Goal: Transaction & Acquisition: Purchase product/service

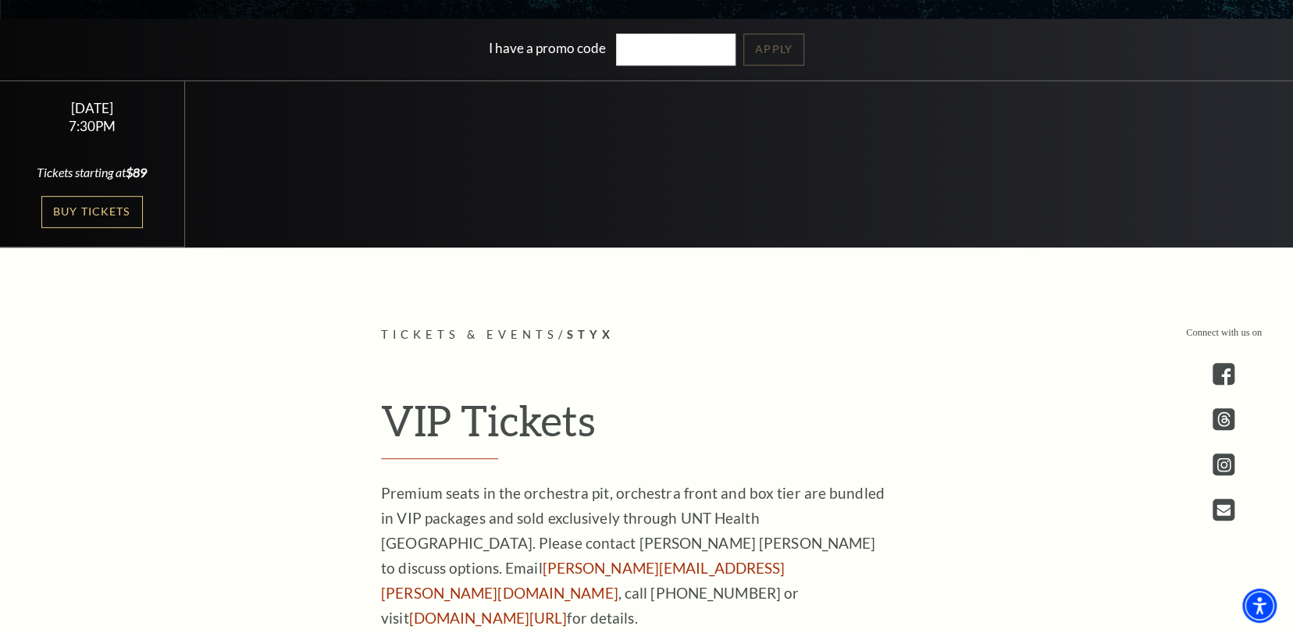
scroll to position [468, 0]
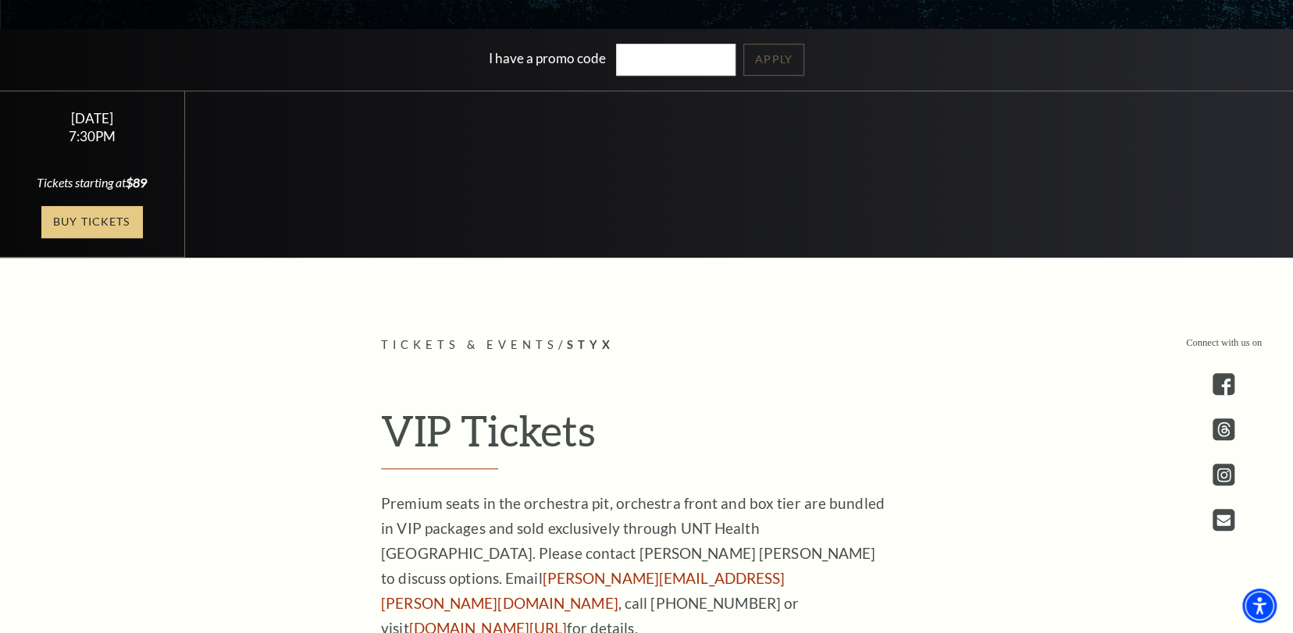
click at [123, 220] on link "Buy Tickets" at bounding box center [91, 222] width 101 height 32
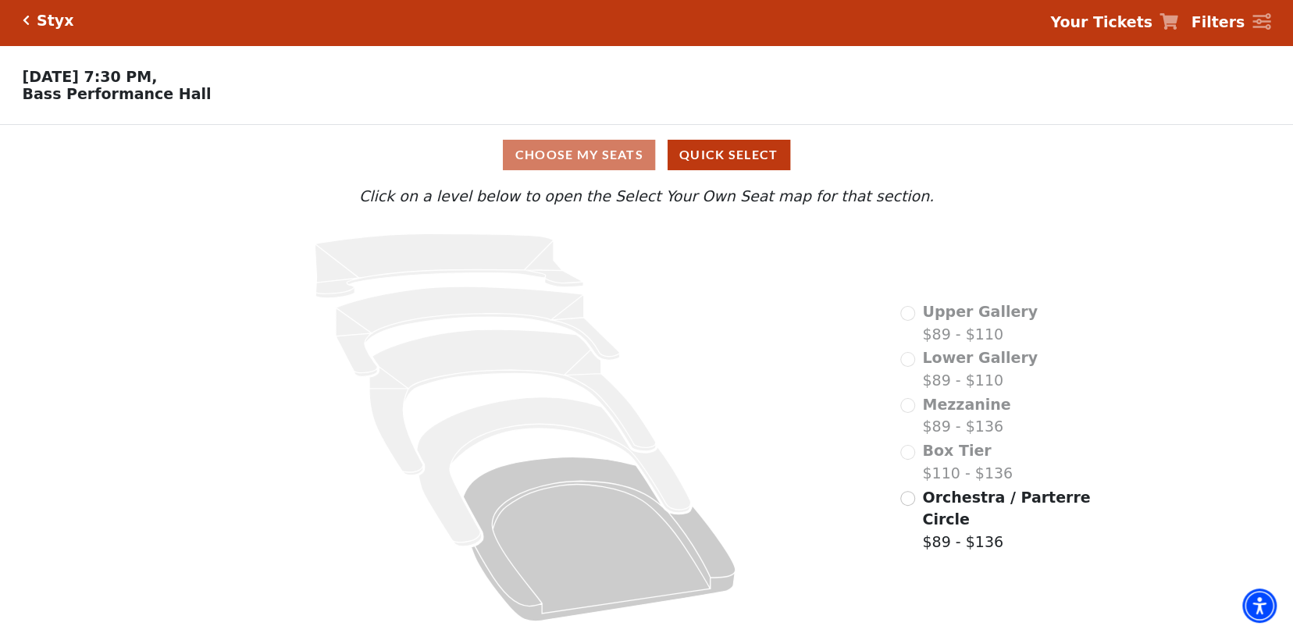
scroll to position [9, 0]
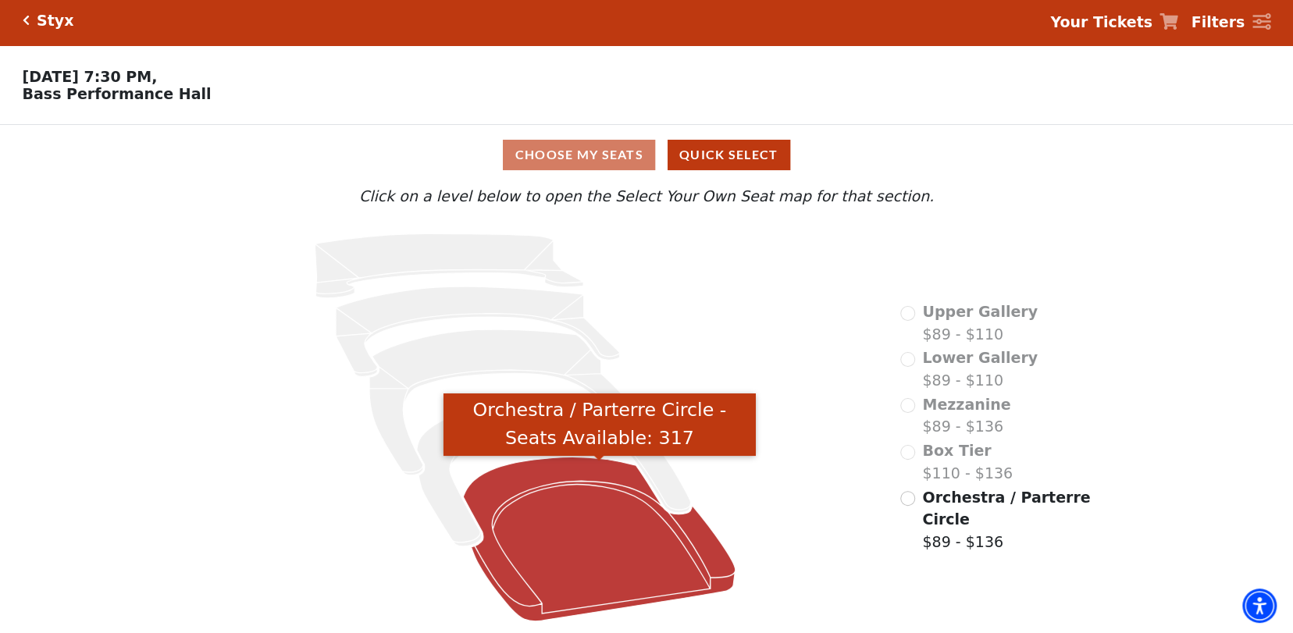
click at [618, 543] on icon "Orchestra / Parterre Circle - Seats Available: 317" at bounding box center [599, 539] width 272 height 164
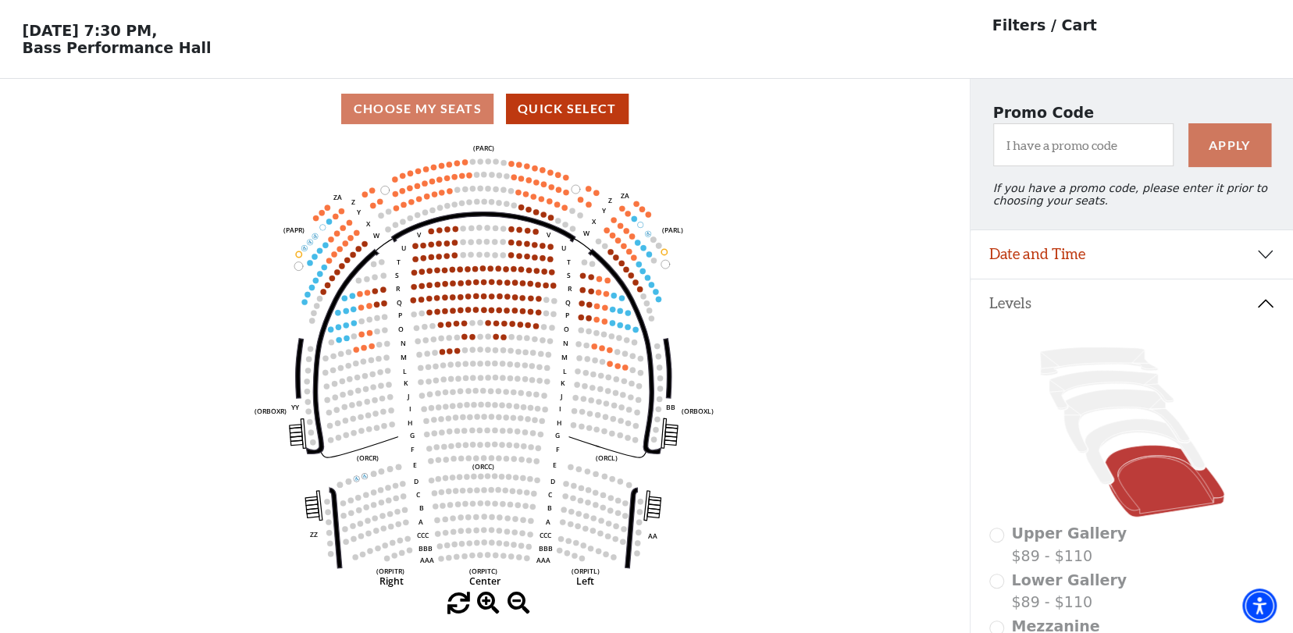
scroll to position [78, 0]
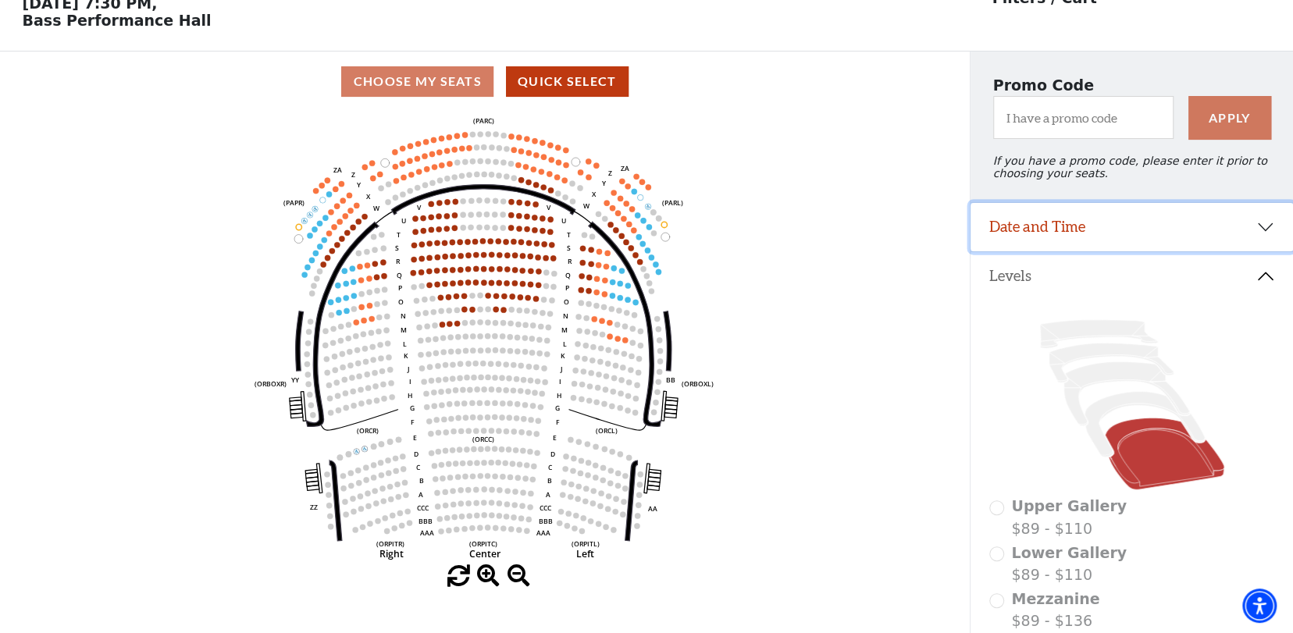
click at [1263, 239] on button "Date and Time" at bounding box center [1131, 227] width 322 height 48
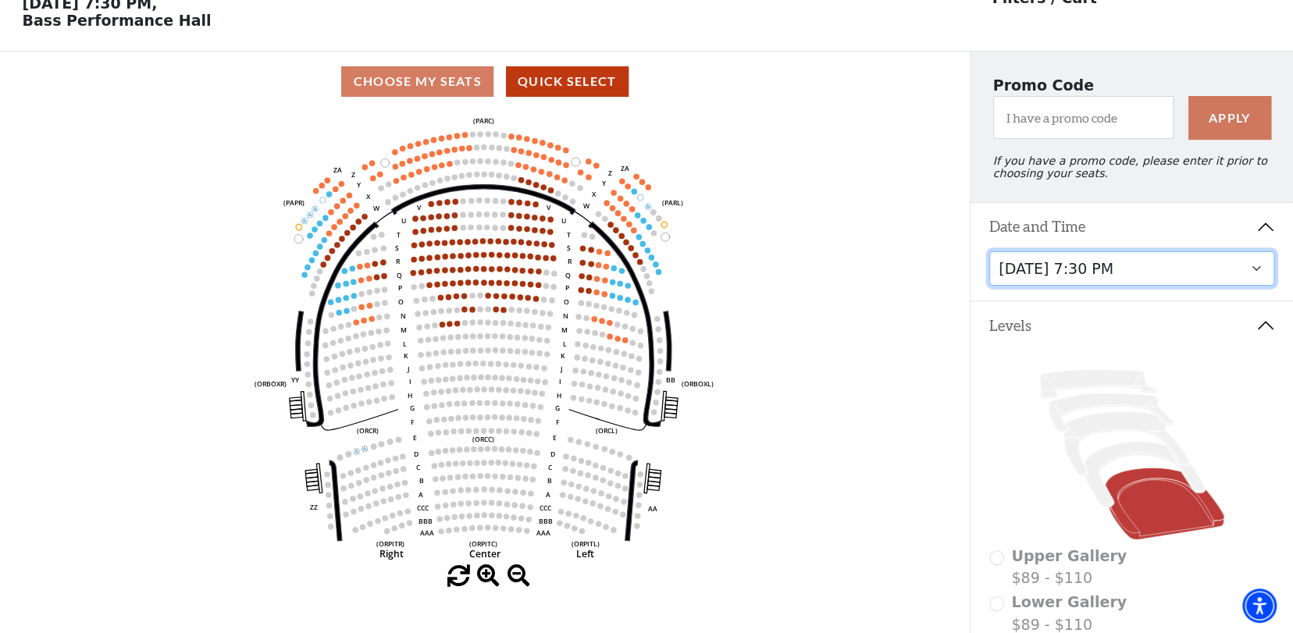
click at [1257, 276] on select "Wednesday, October 22 at 7:30 PM" at bounding box center [1132, 268] width 286 height 35
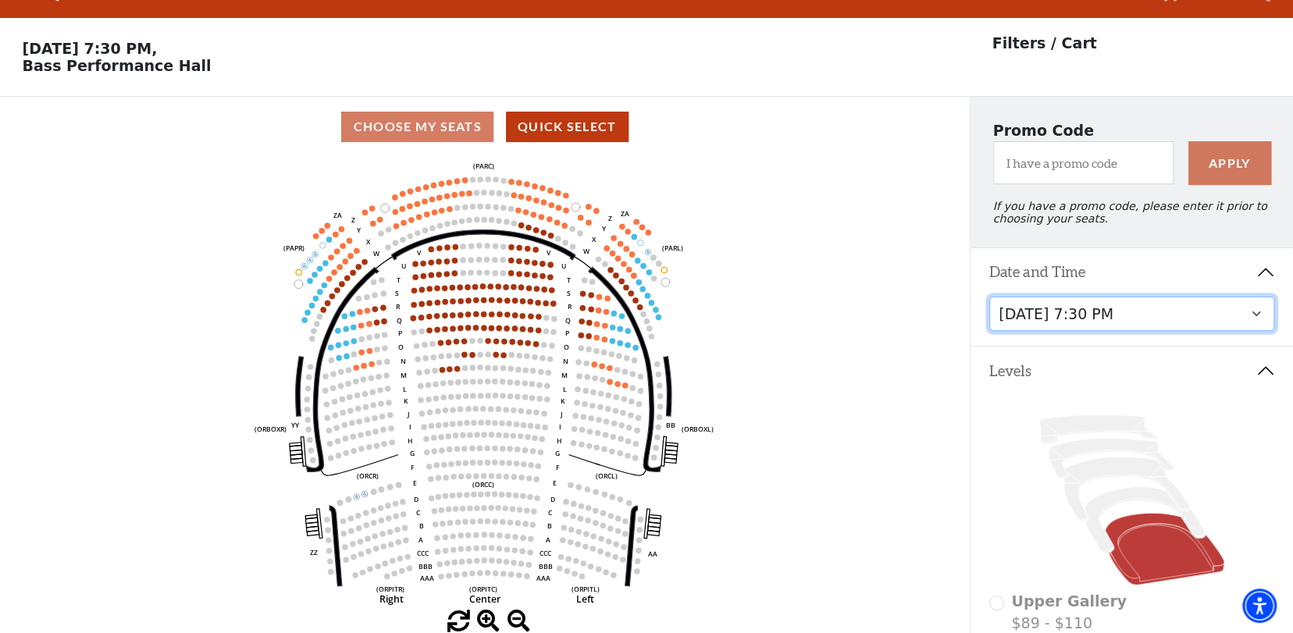
scroll to position [0, 0]
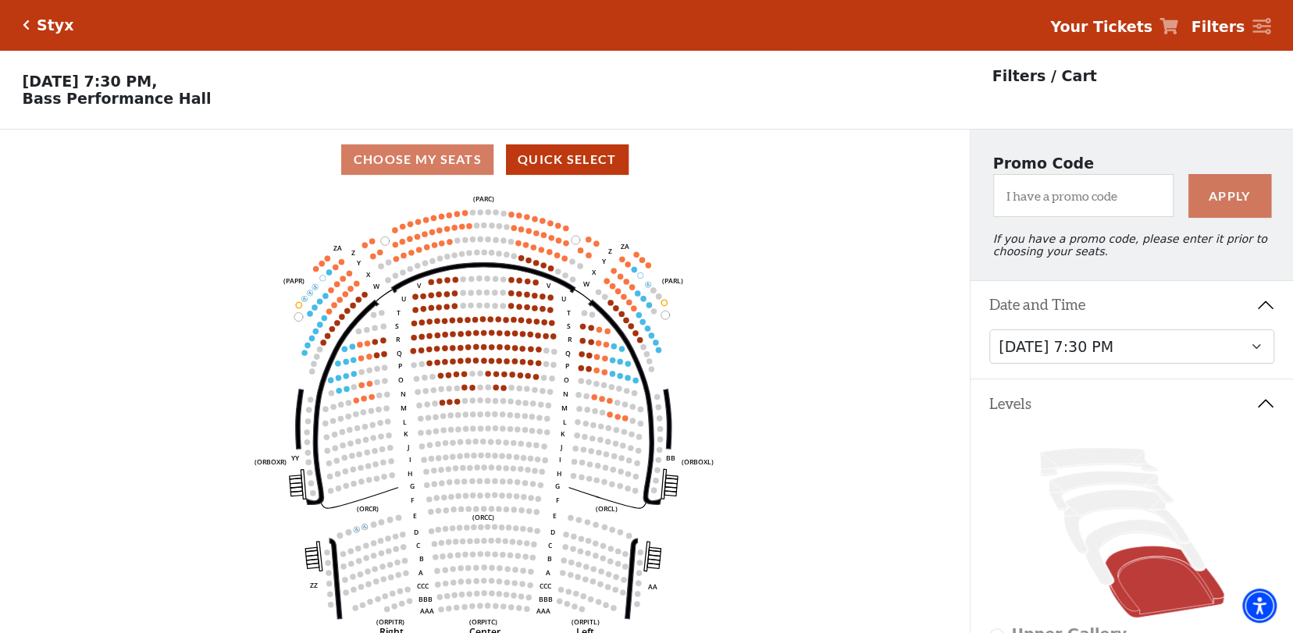
click at [27, 22] on icon "Click here to go back to filters" at bounding box center [26, 25] width 7 height 11
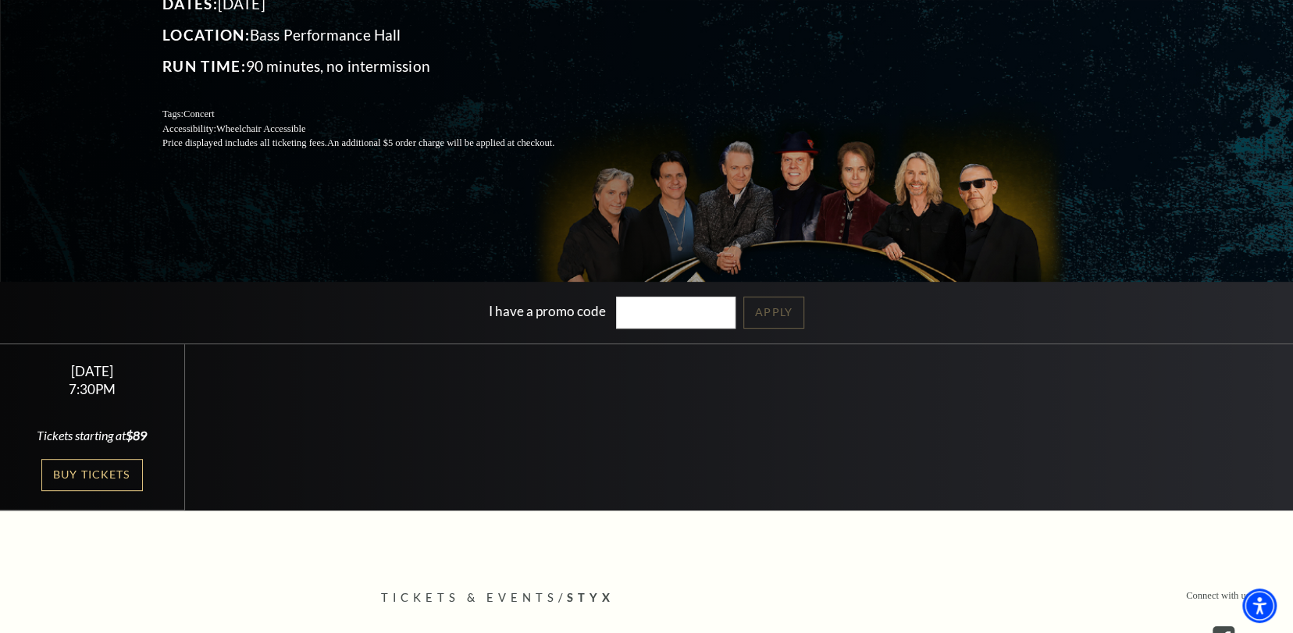
scroll to position [234, 0]
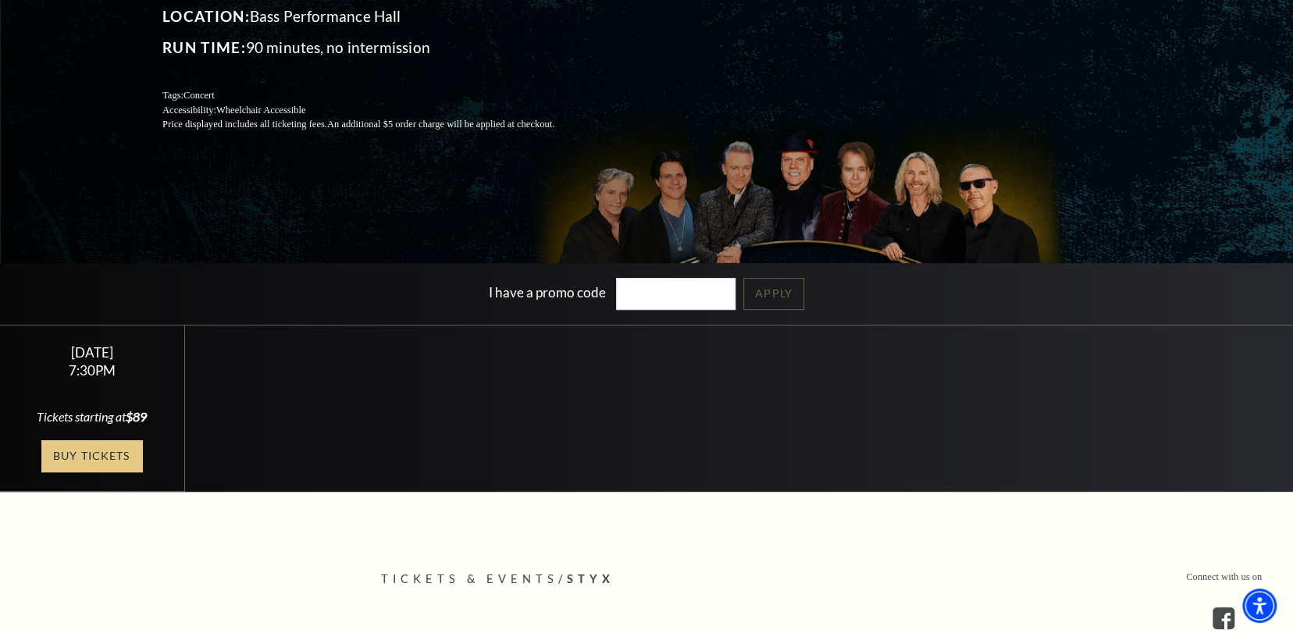
click at [108, 447] on link "Buy Tickets" at bounding box center [91, 456] width 101 height 32
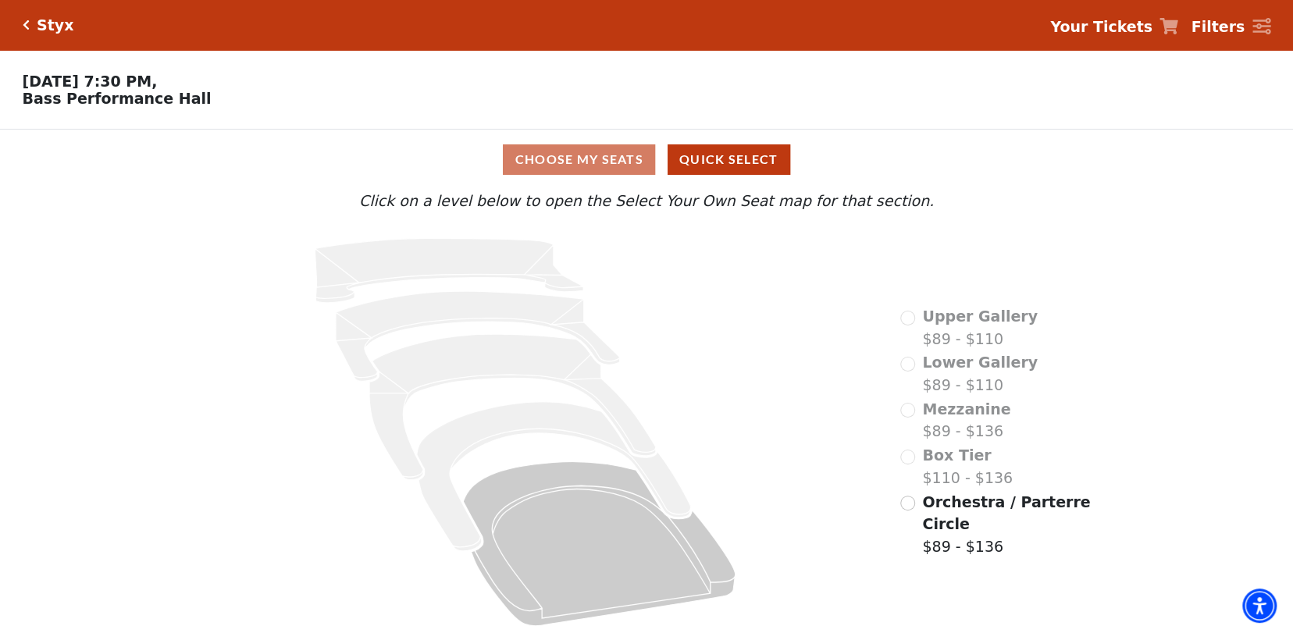
click at [588, 168] on div "Choose My Seats Quick Select" at bounding box center [647, 159] width 970 height 30
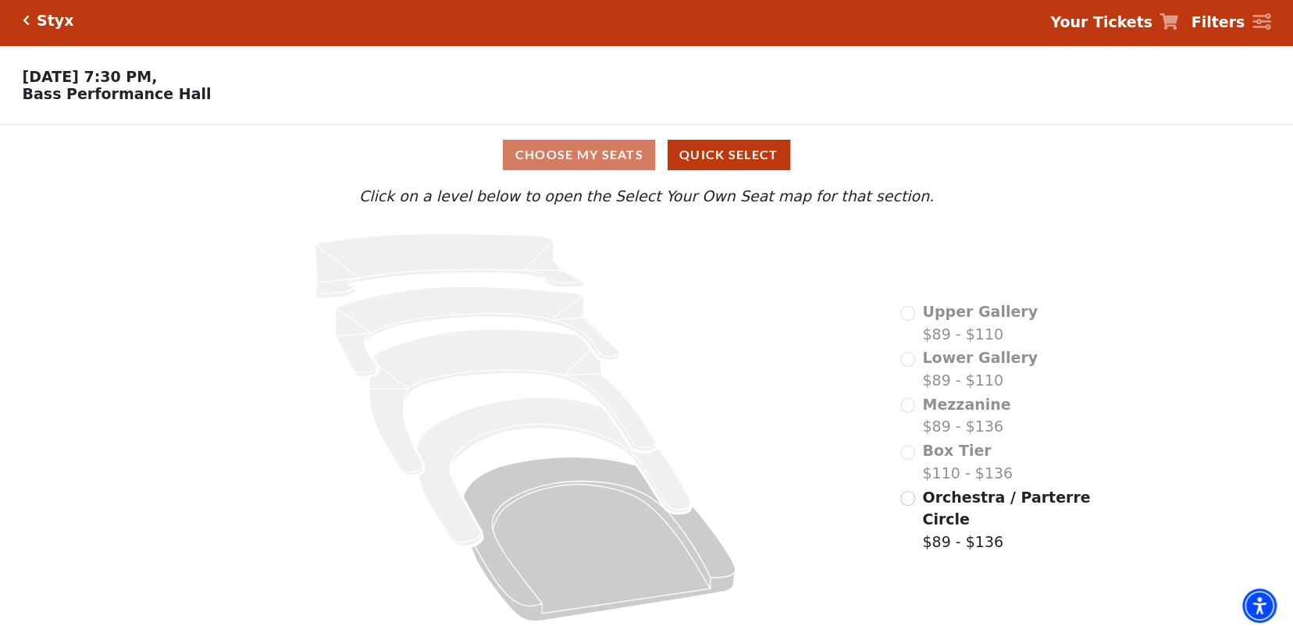
scroll to position [9, 0]
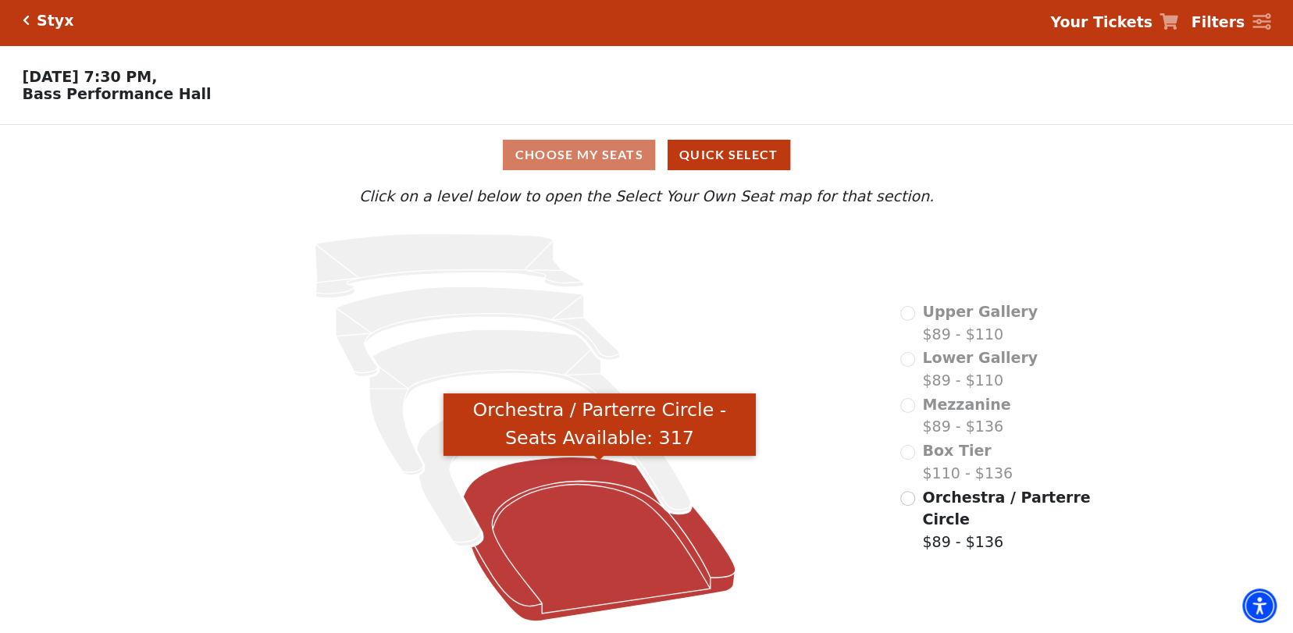
click at [603, 556] on icon "Orchestra / Parterre Circle - Seats Available: 317" at bounding box center [599, 539] width 272 height 164
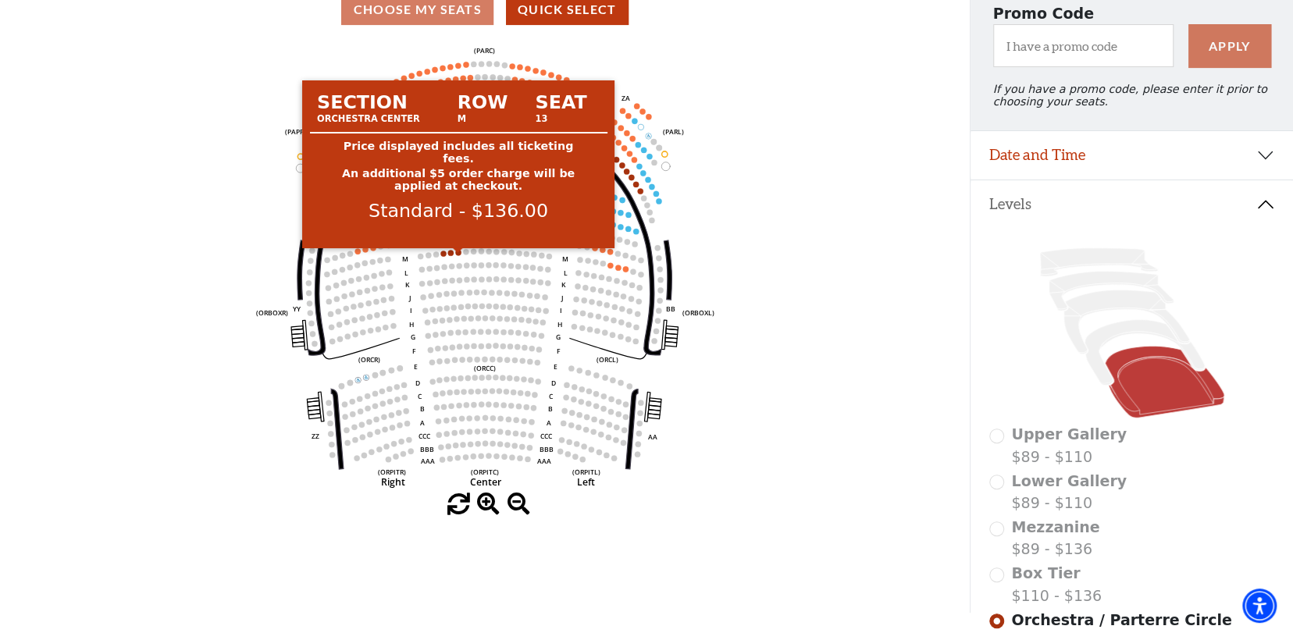
scroll to position [228, 0]
